Goal: Navigation & Orientation: Understand site structure

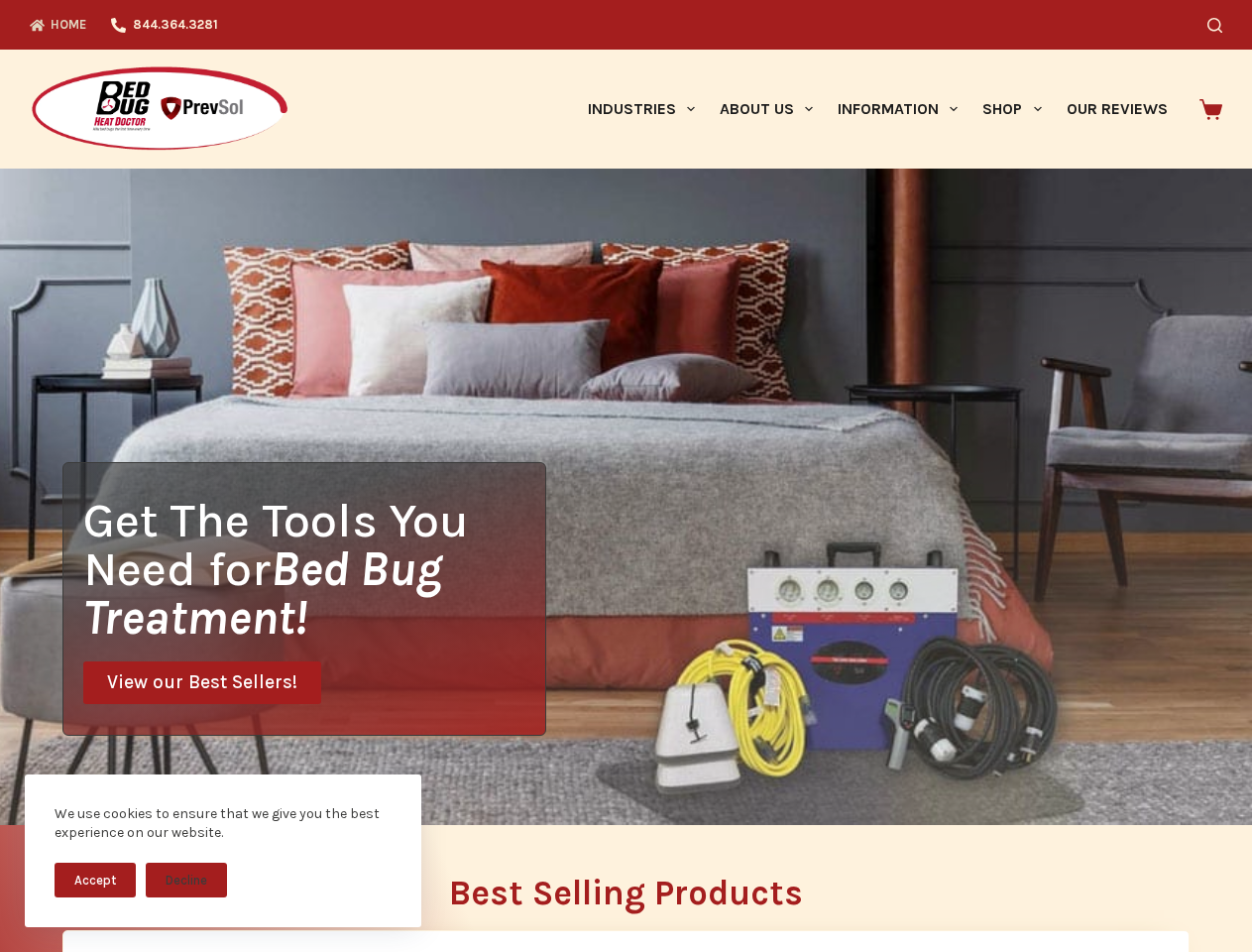
click at [625, 476] on div "Get The Tools You Need for Bed Bug Treatment! View our Best Sellers!" at bounding box center [626, 497] width 1252 height 656
click at [95, 879] on button "Accept" at bounding box center [95, 879] width 81 height 35
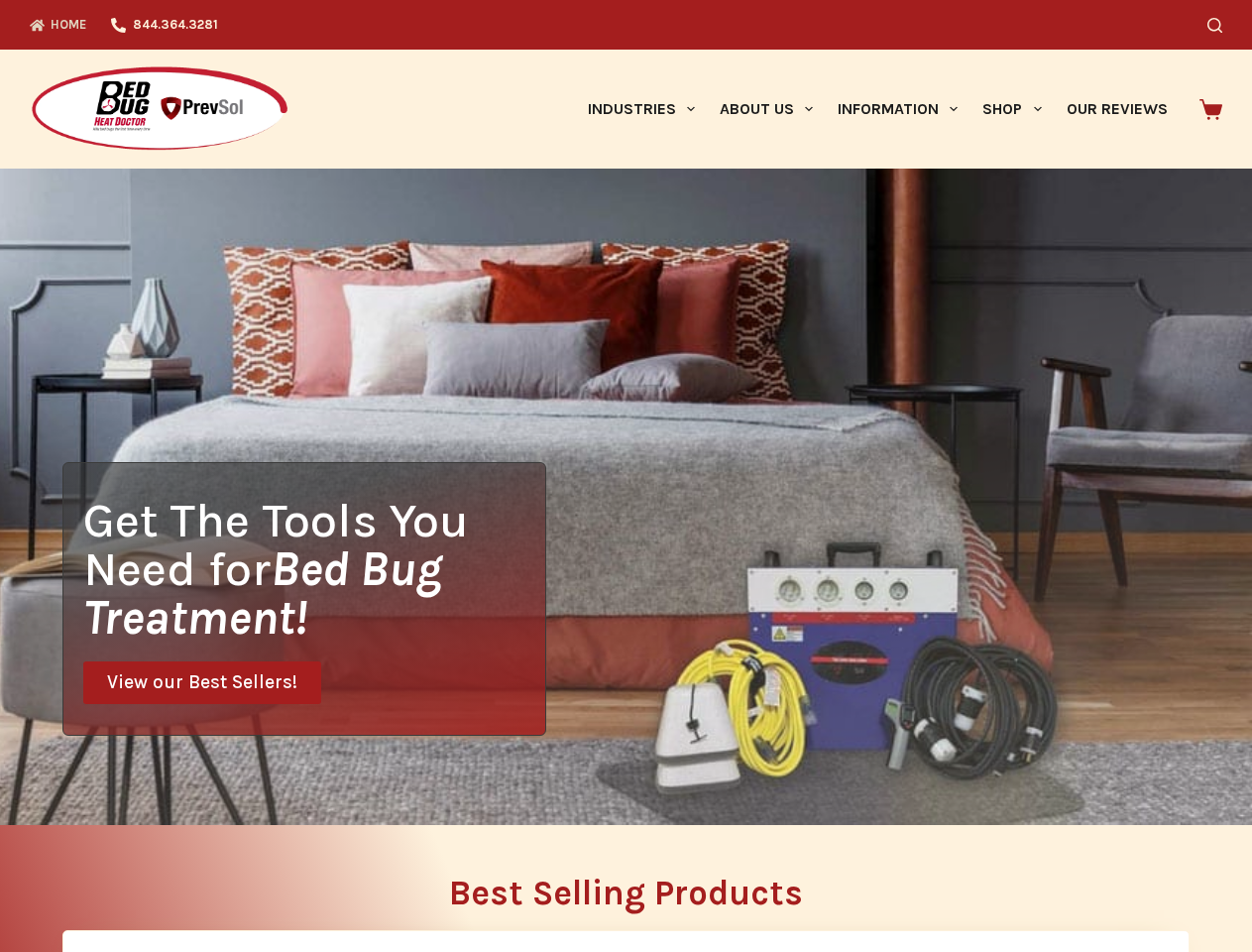
click at [187, 879] on button "Decline" at bounding box center [187, 894] width 81 height 35
click at [1222, 25] on icon "Search" at bounding box center [1214, 25] width 15 height 15
click at [648, 109] on link "Industries" at bounding box center [641, 109] width 132 height 119
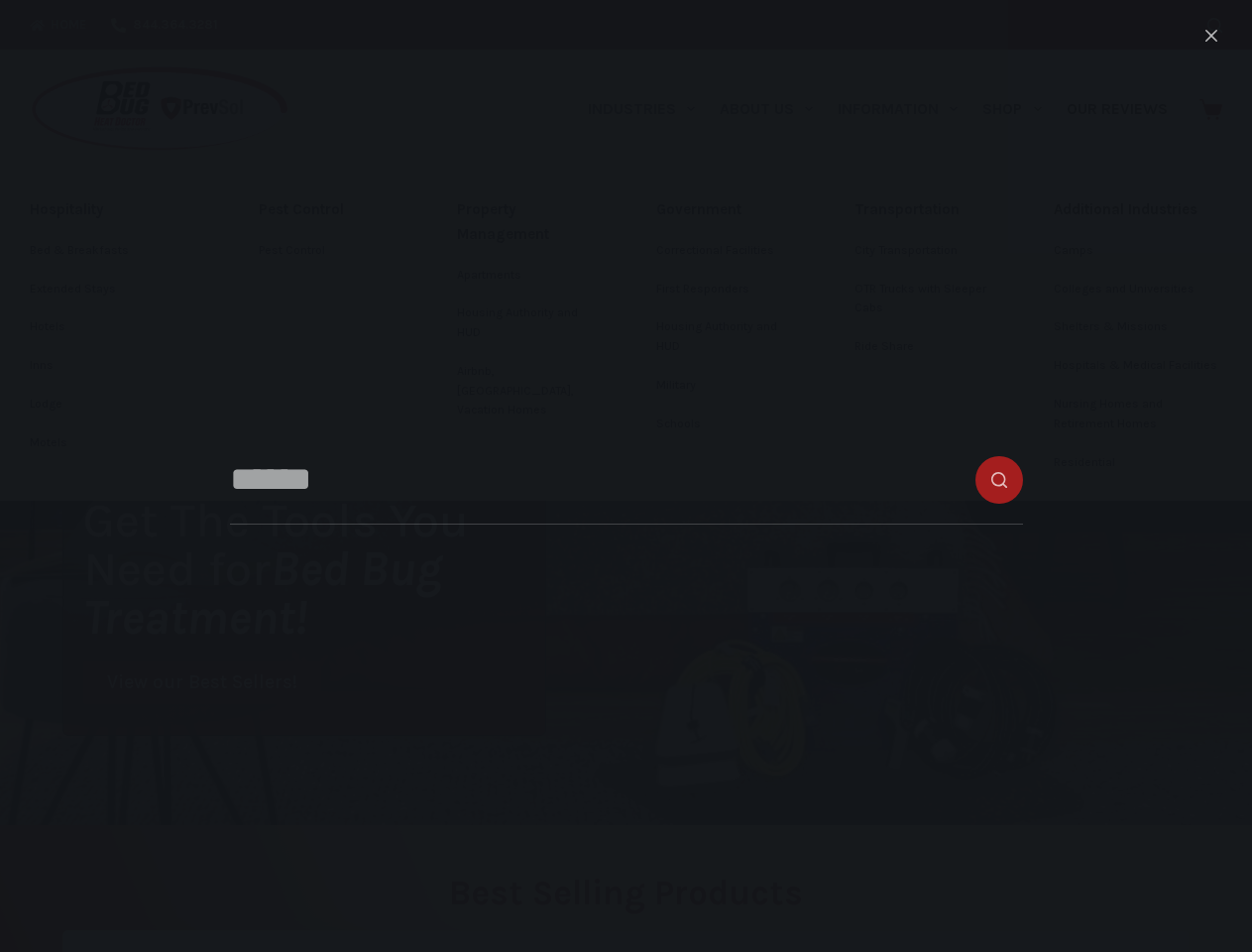
click at [774, 109] on link "About Us" at bounding box center [765, 109] width 118 height 119
click at [906, 109] on link "Information" at bounding box center [898, 109] width 145 height 119
